Goal: Check status: Check status

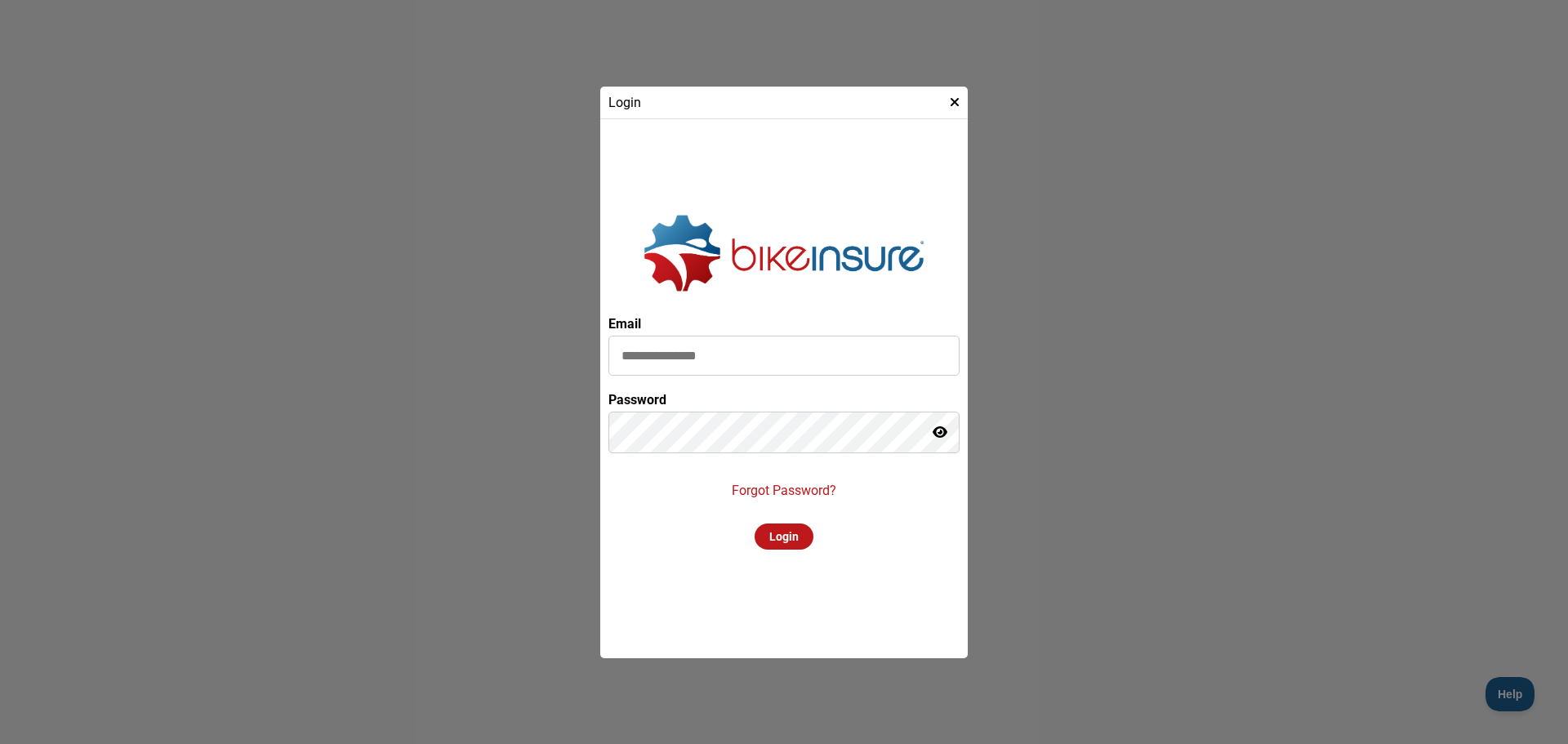
click at [775, 358] on input at bounding box center [784, 356] width 351 height 40
type input "**********"
click at [764, 536] on div "Login" at bounding box center [784, 536] width 58 height 26
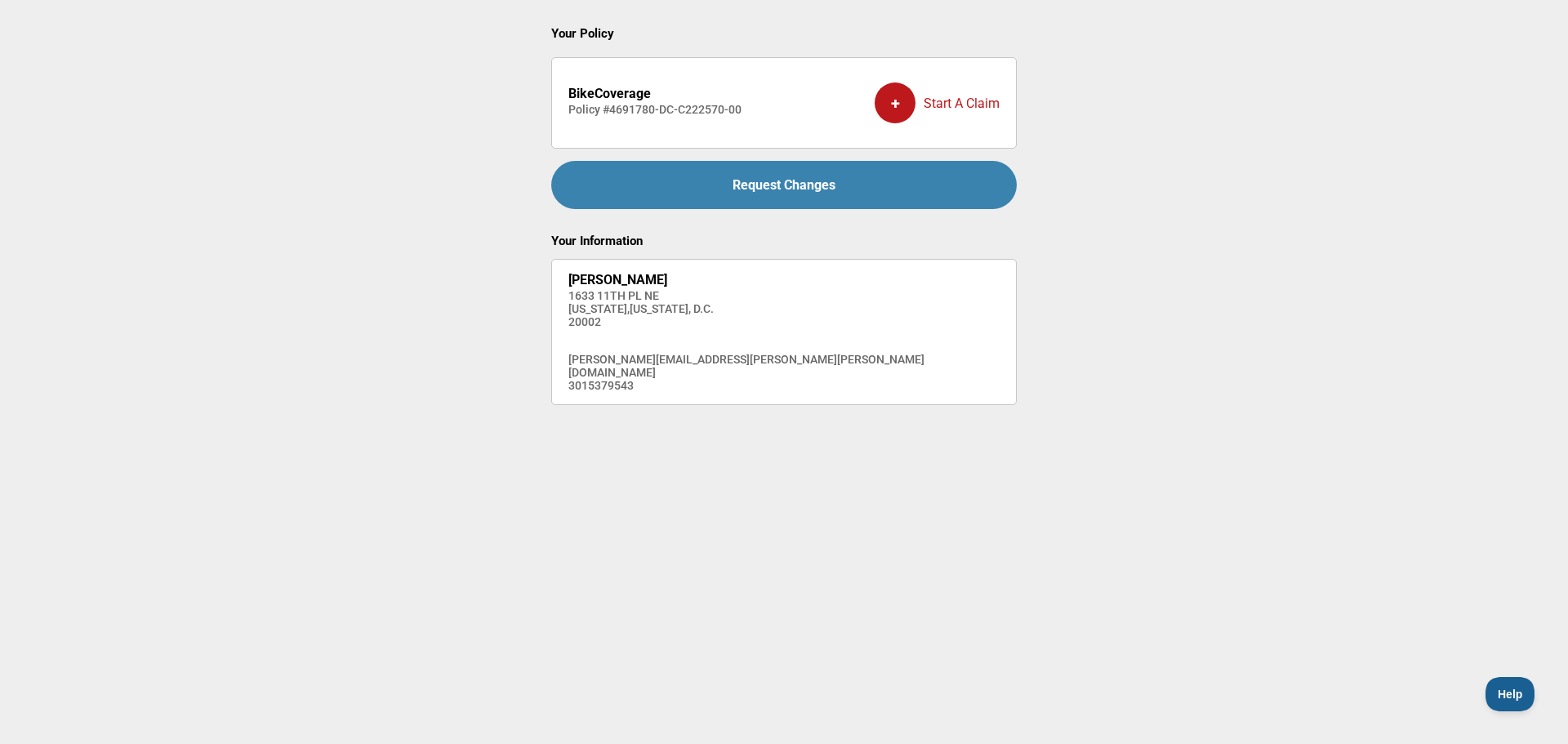
click at [895, 100] on div "+" at bounding box center [894, 102] width 41 height 41
drag, startPoint x: 751, startPoint y: 111, endPoint x: 556, endPoint y: 114, distance: 195.0
click at [556, 114] on li "BikeCoverage Policy # 4691780-DC-C222570-00 + Start A Claim" at bounding box center [784, 103] width 466 height 91
click at [746, 111] on li "BikeCoverage Policy # 4691780-DC-C222570-00 + Start A Claim" at bounding box center [784, 103] width 466 height 91
drag, startPoint x: 739, startPoint y: 109, endPoint x: 605, endPoint y: 112, distance: 134.0
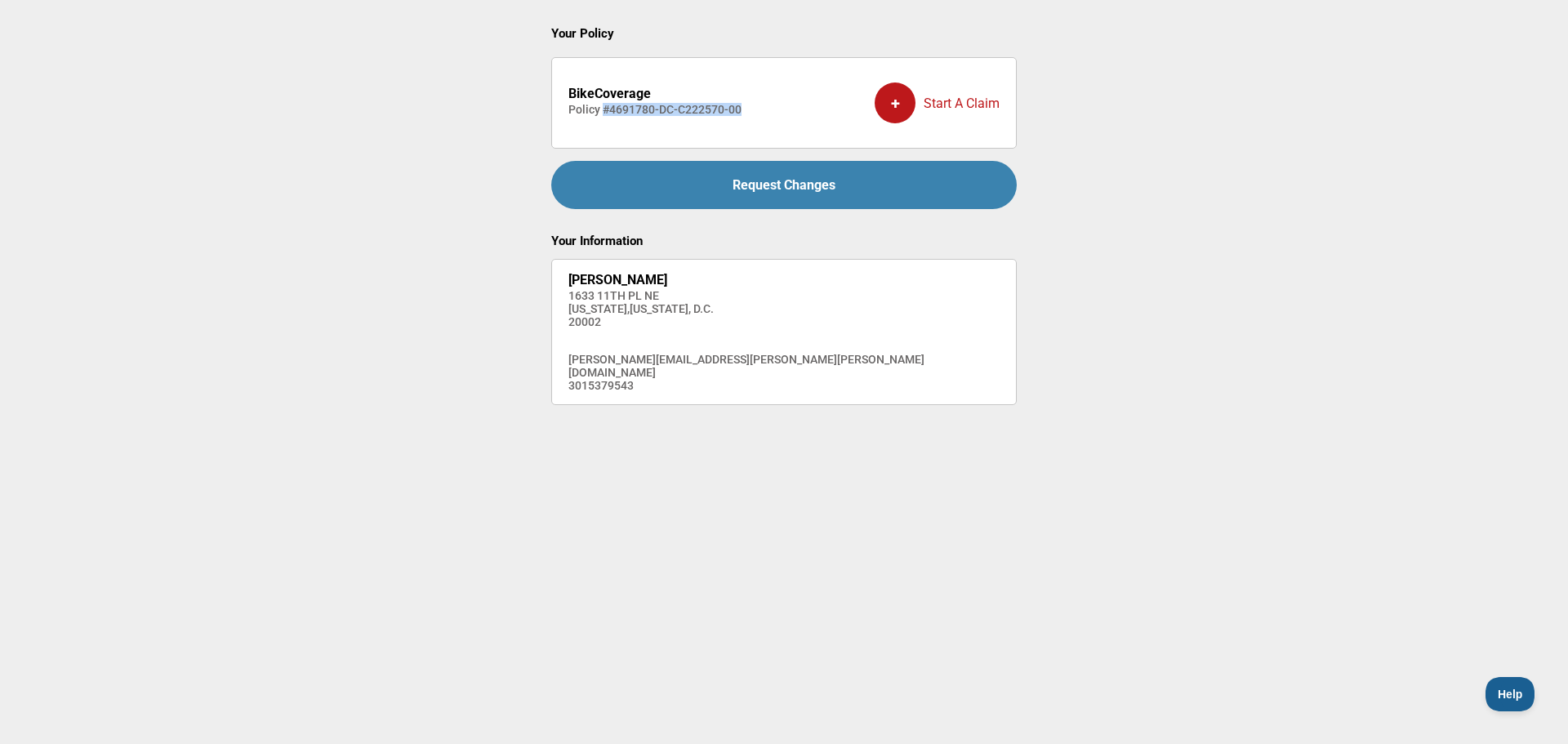
click at [605, 112] on li "BikeCoverage Policy # 4691780-DC-C222570-00 + Start A Claim" at bounding box center [784, 103] width 466 height 91
copy h4 "# 4691780-DC-C222570-00"
